Goal: Transaction & Acquisition: Purchase product/service

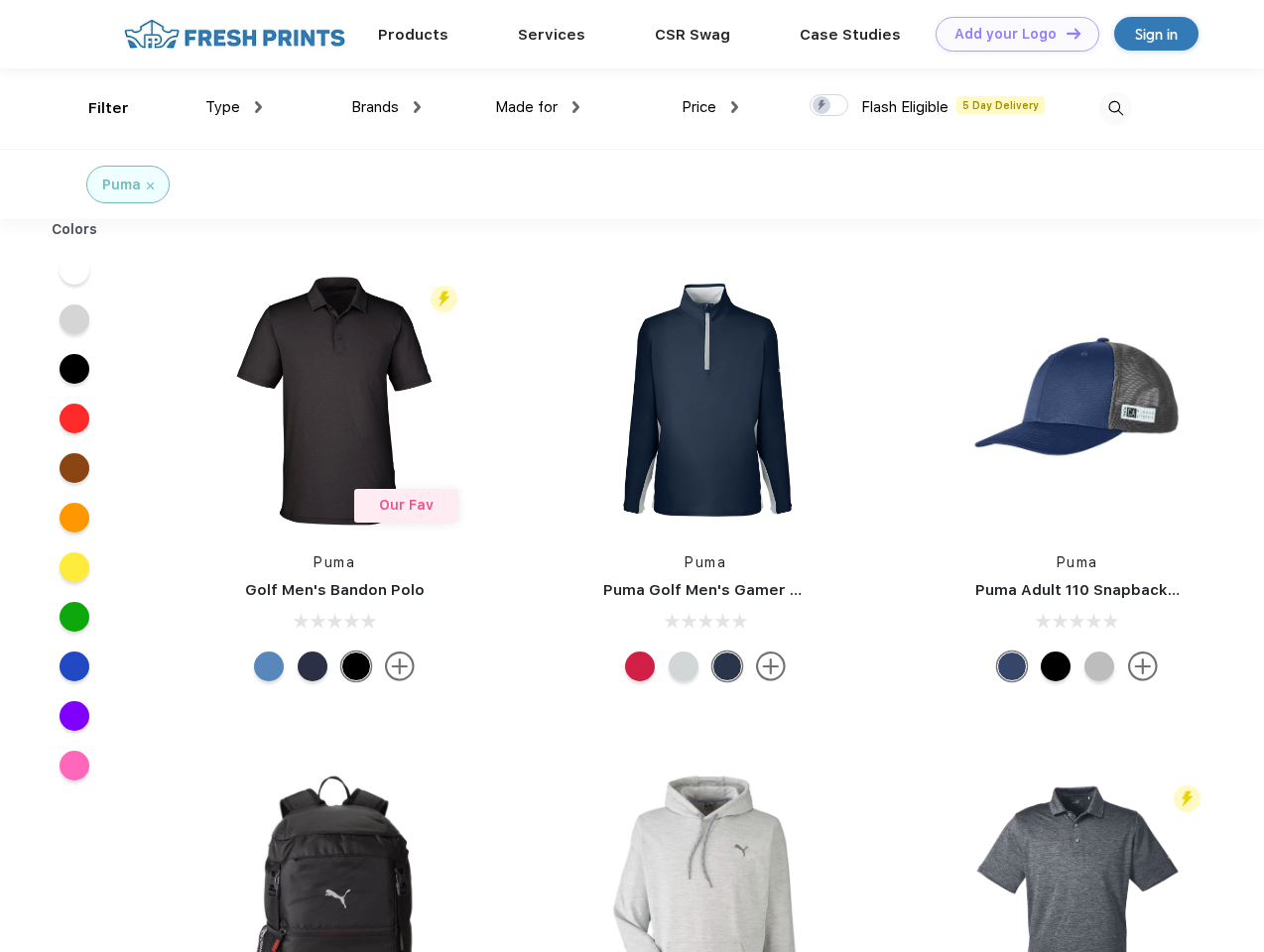
click at [1010, 34] on link "Add your Logo Design Tool" at bounding box center [1017, 34] width 164 height 35
click at [0, 0] on div "Design Tool" at bounding box center [0, 0] width 0 height 0
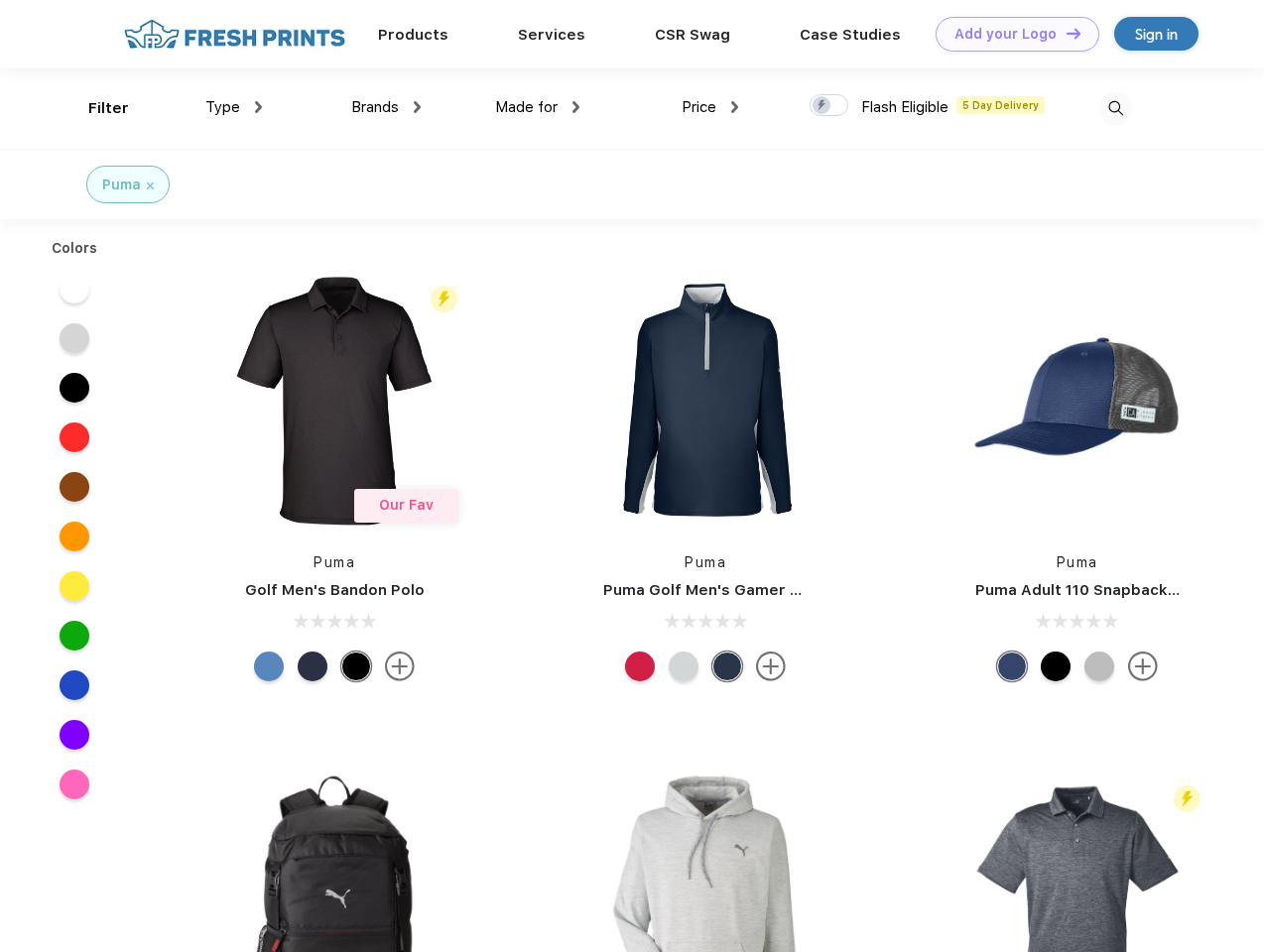
click at [1064, 33] on link "Add your Logo Design Tool" at bounding box center [1017, 34] width 164 height 35
click at [95, 108] on div "Filter" at bounding box center [108, 108] width 41 height 23
click at [234, 107] on span "Type" at bounding box center [223, 107] width 35 height 18
click at [386, 107] on span "Brands" at bounding box center [375, 107] width 48 height 18
click at [538, 107] on span "Made for" at bounding box center [526, 107] width 63 height 18
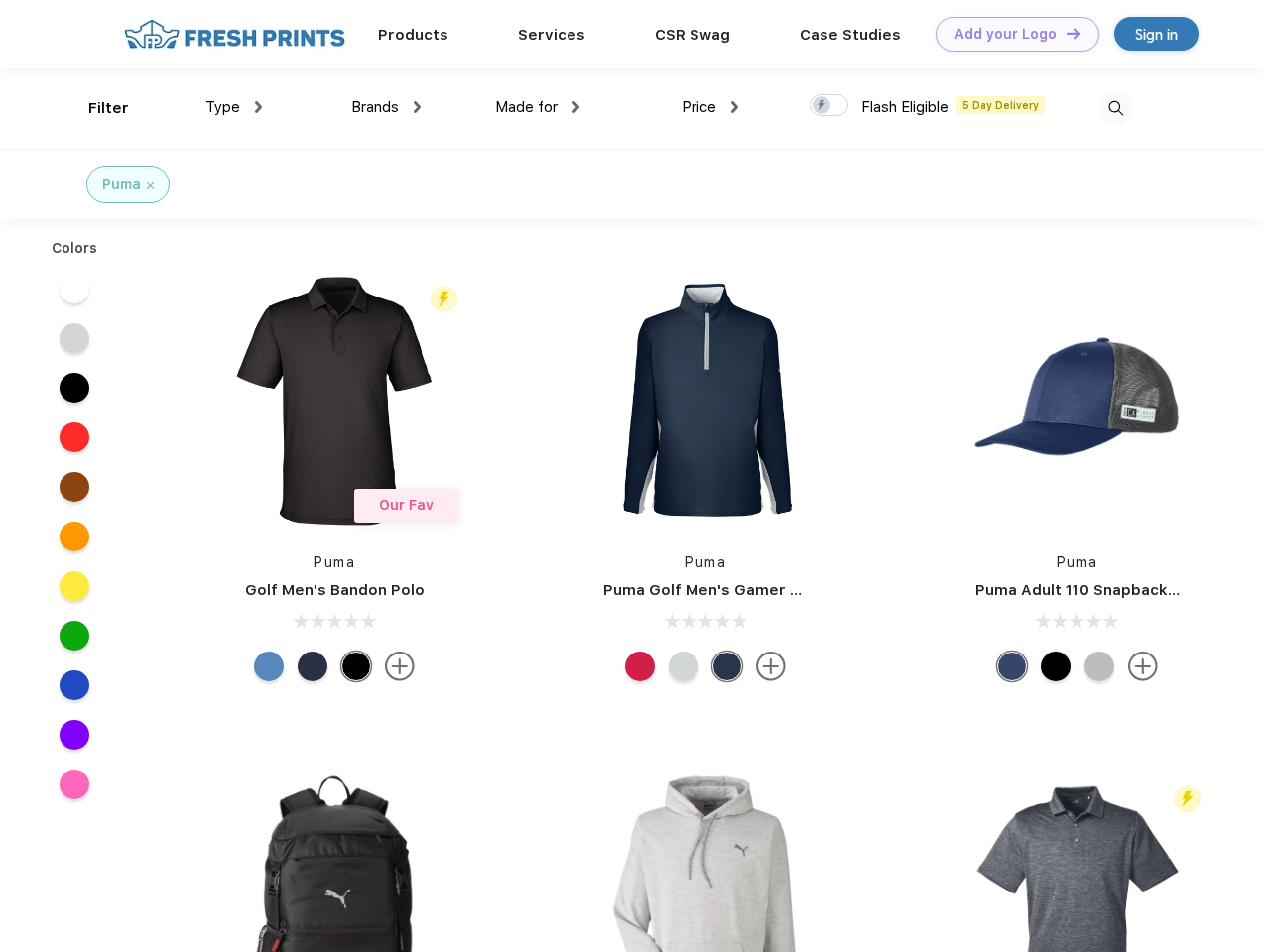
click at [710, 107] on span "Price" at bounding box center [698, 107] width 35 height 18
click at [829, 106] on div at bounding box center [828, 105] width 39 height 22
click at [822, 106] on input "checkbox" at bounding box center [815, 99] width 13 height 13
click at [1115, 108] on img at bounding box center [1115, 108] width 33 height 33
